Goal: Find specific page/section: Find specific page/section

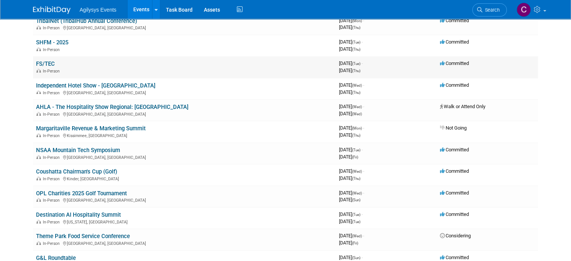
scroll to position [300, 0]
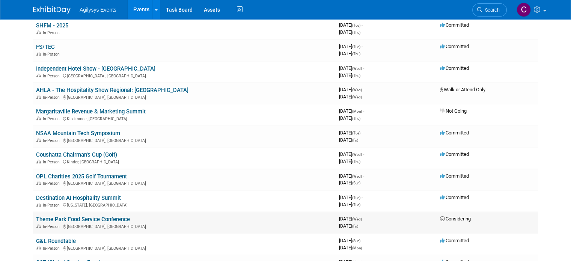
click at [109, 216] on link "Theme Park Food Service Conference" at bounding box center [83, 219] width 94 height 7
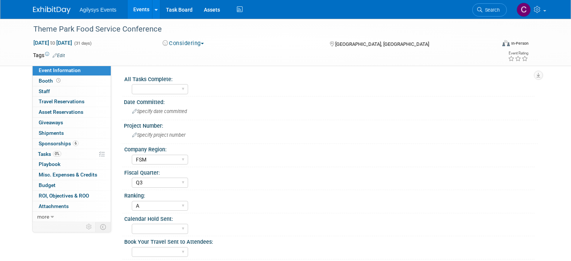
select select "FSM"
select select "Q3"
select select "A"
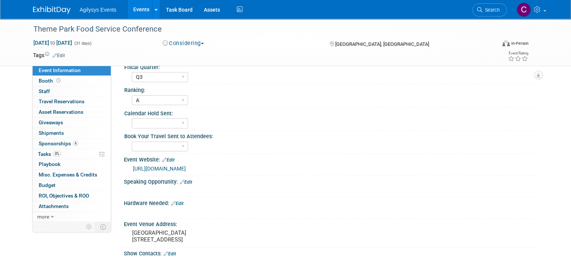
scroll to position [150, 0]
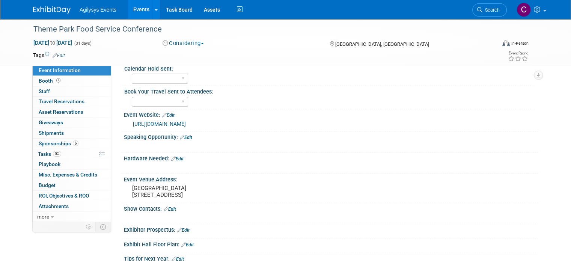
click at [184, 123] on link "https://www.lagoonpark.com/" at bounding box center [159, 124] width 53 height 6
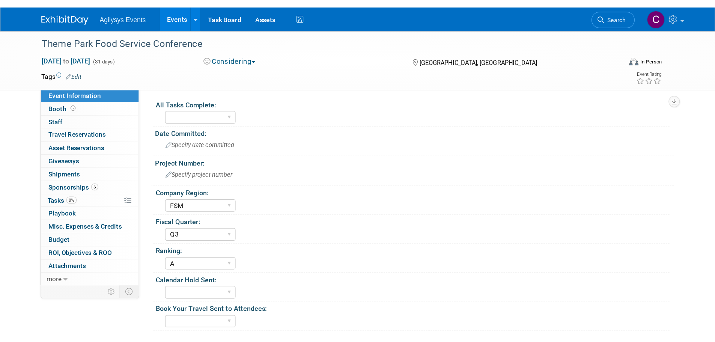
scroll to position [0, 0]
